Goal: Information Seeking & Learning: Check status

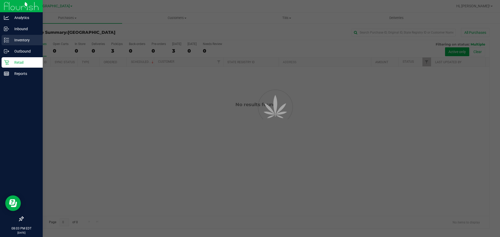
click at [15, 43] on p "Inventory" at bounding box center [24, 40] width 31 height 6
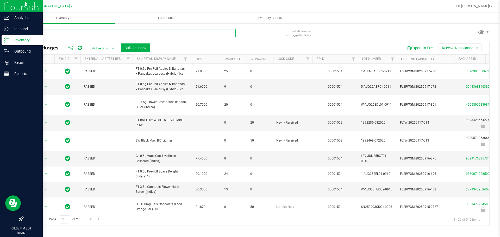
click at [73, 34] on input "text" at bounding box center [129, 33] width 213 height 8
click at [72, 34] on input "text" at bounding box center [129, 33] width 213 height 8
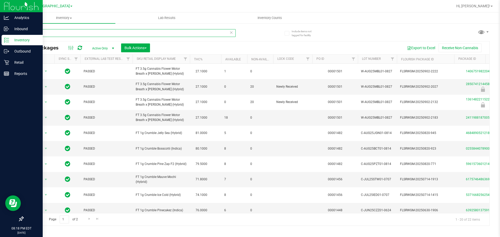
type input "m"
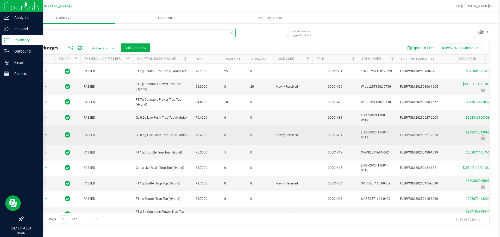
scroll to position [86, 0]
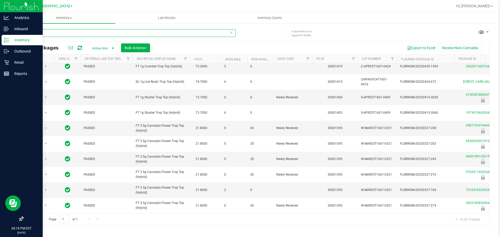
type input "t16"
click at [488, 10] on div "Hi, [PERSON_NAME]!" at bounding box center [474, 6] width 41 height 9
click at [487, 7] on span "Hi, [PERSON_NAME]!" at bounding box center [473, 6] width 34 height 4
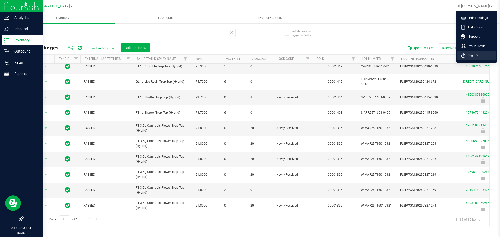
click at [484, 52] on li "Sign Out" at bounding box center [476, 55] width 39 height 9
